Goal: Navigation & Orientation: Understand site structure

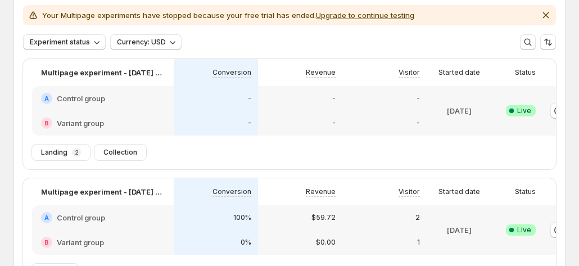
scroll to position [78, 0]
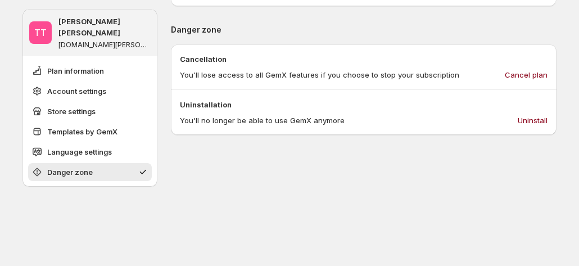
scroll to position [974, 0]
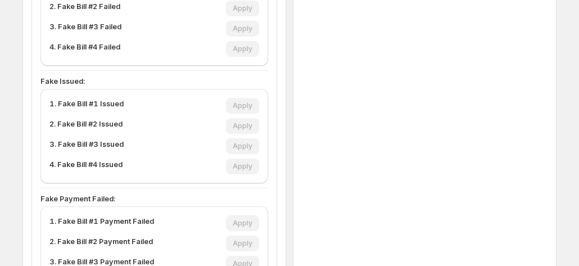
scroll to position [547, 0]
